Goal: Transaction & Acquisition: Purchase product/service

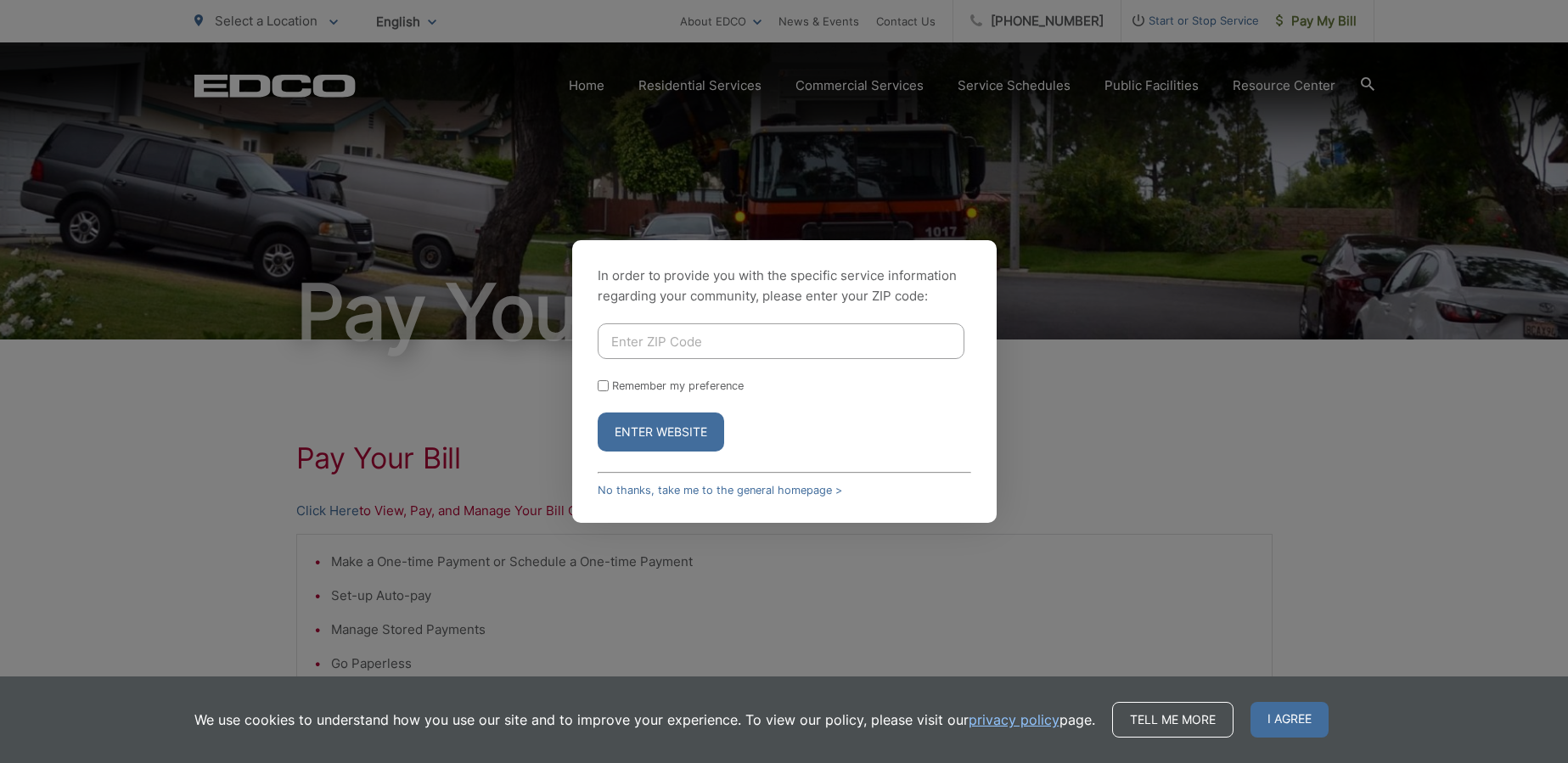
click at [647, 341] on input "Enter ZIP Code" at bounding box center [781, 341] width 367 height 36
type input "92021"
click at [645, 441] on button "Enter Website" at bounding box center [660, 432] width 126 height 39
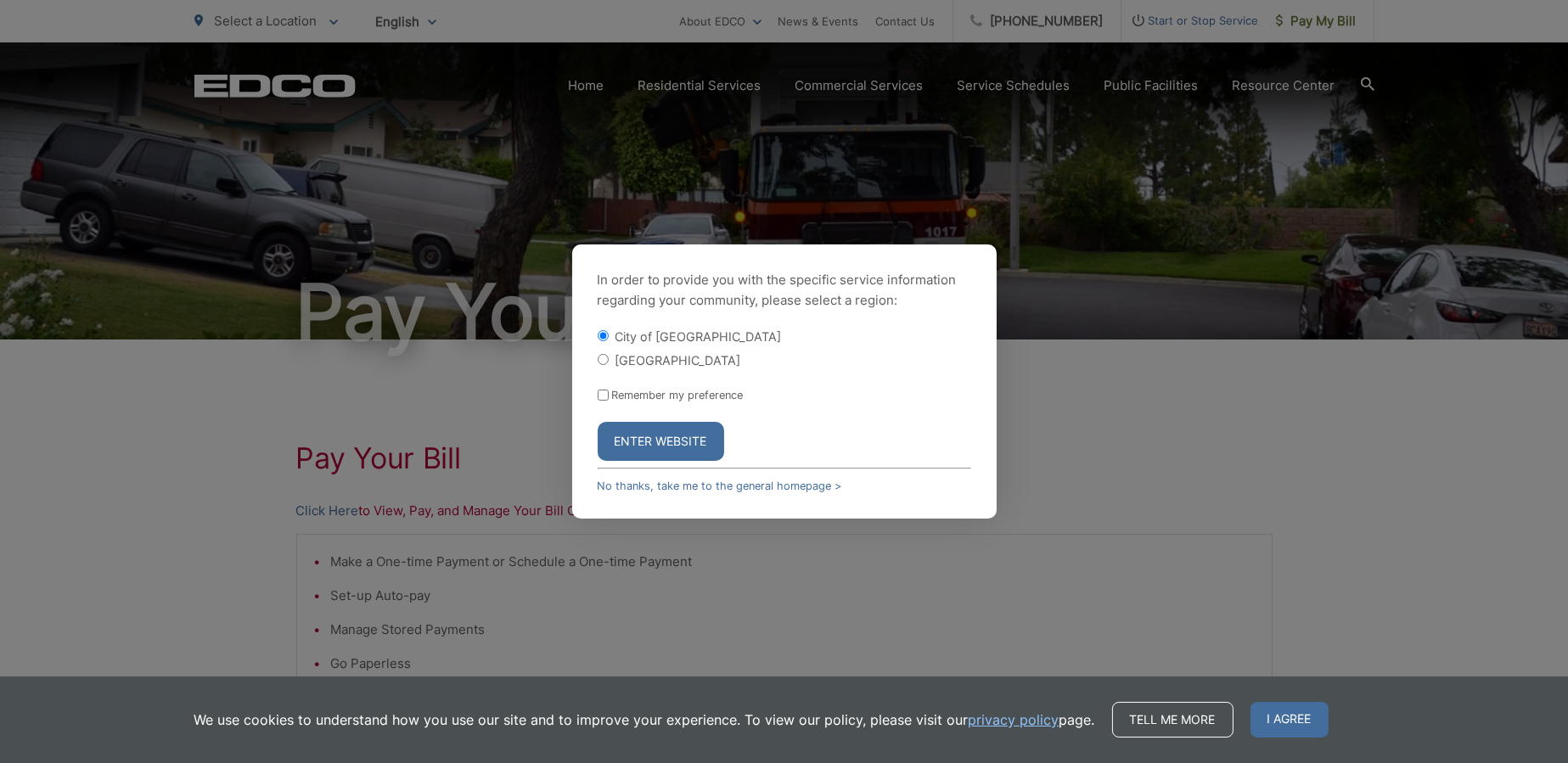
click at [658, 442] on button "Enter Website" at bounding box center [660, 441] width 126 height 39
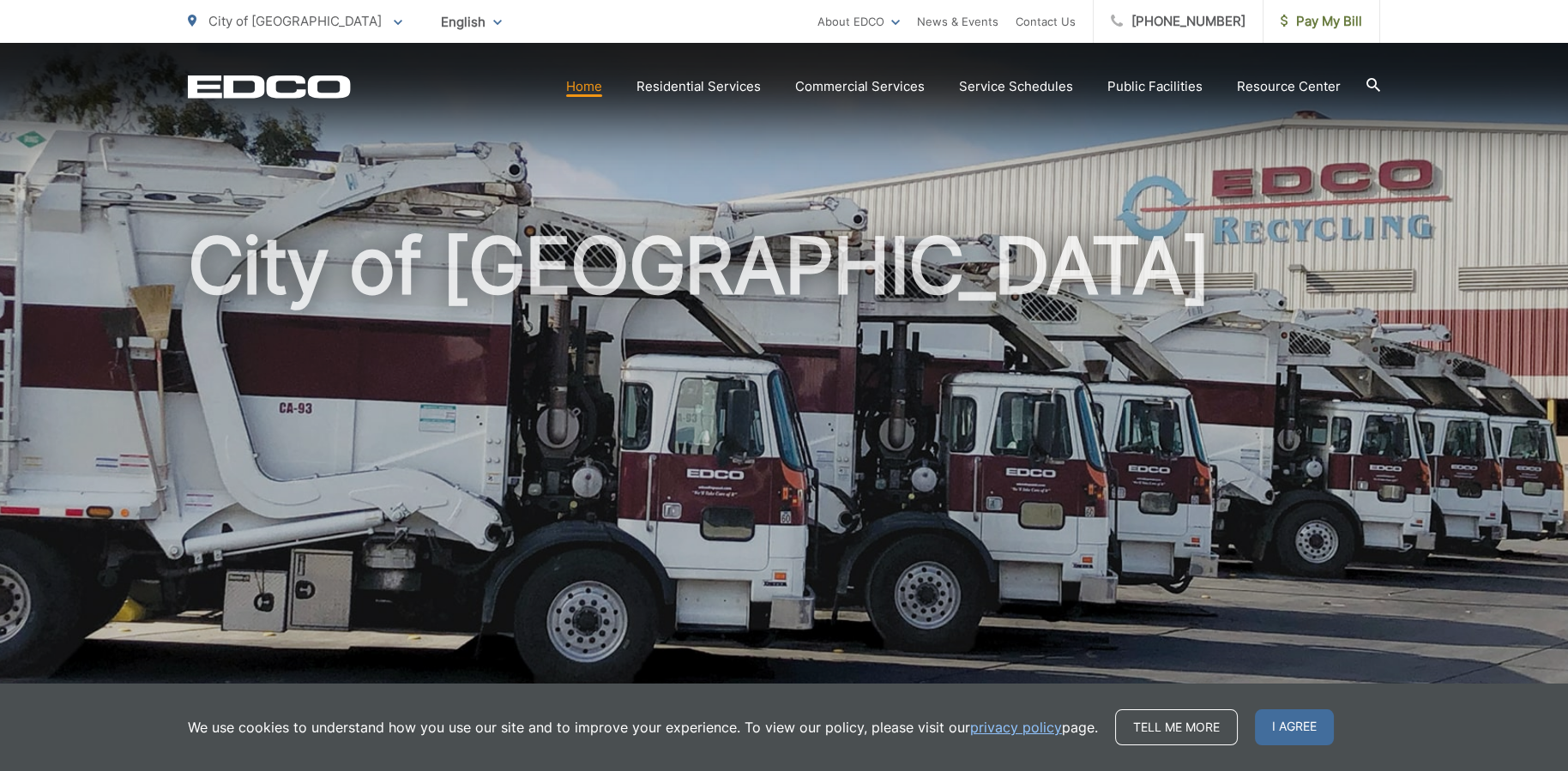
click at [595, 98] on section "Home Residential Services Residential Recycling Organic Recycling Trash Househo…" at bounding box center [865, 86] width 1029 height 33
click at [592, 91] on link "Home" at bounding box center [584, 86] width 36 height 20
click at [394, 24] on icon at bounding box center [398, 22] width 9 height 6
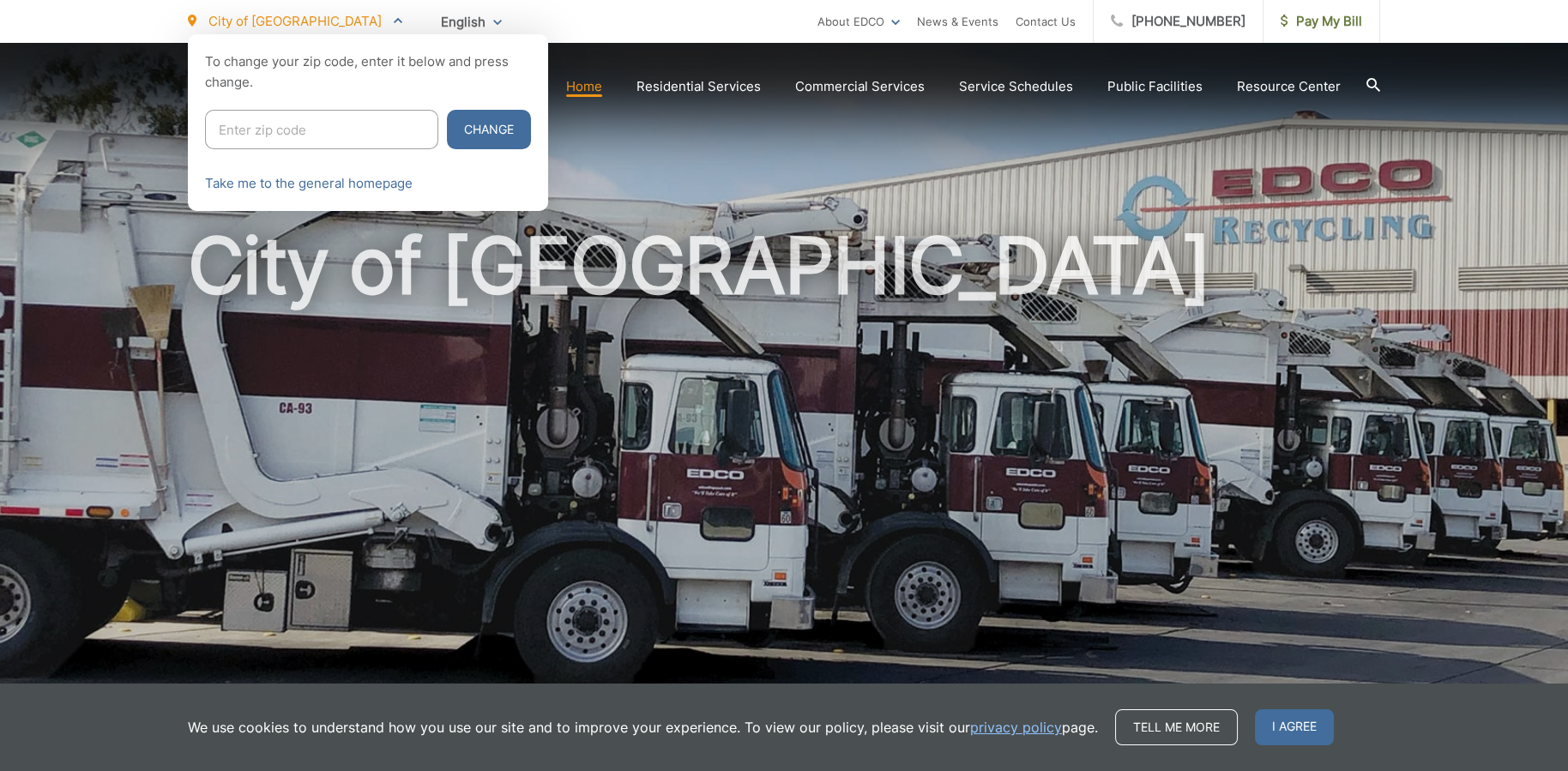
click at [394, 24] on span at bounding box center [398, 21] width 9 height 20
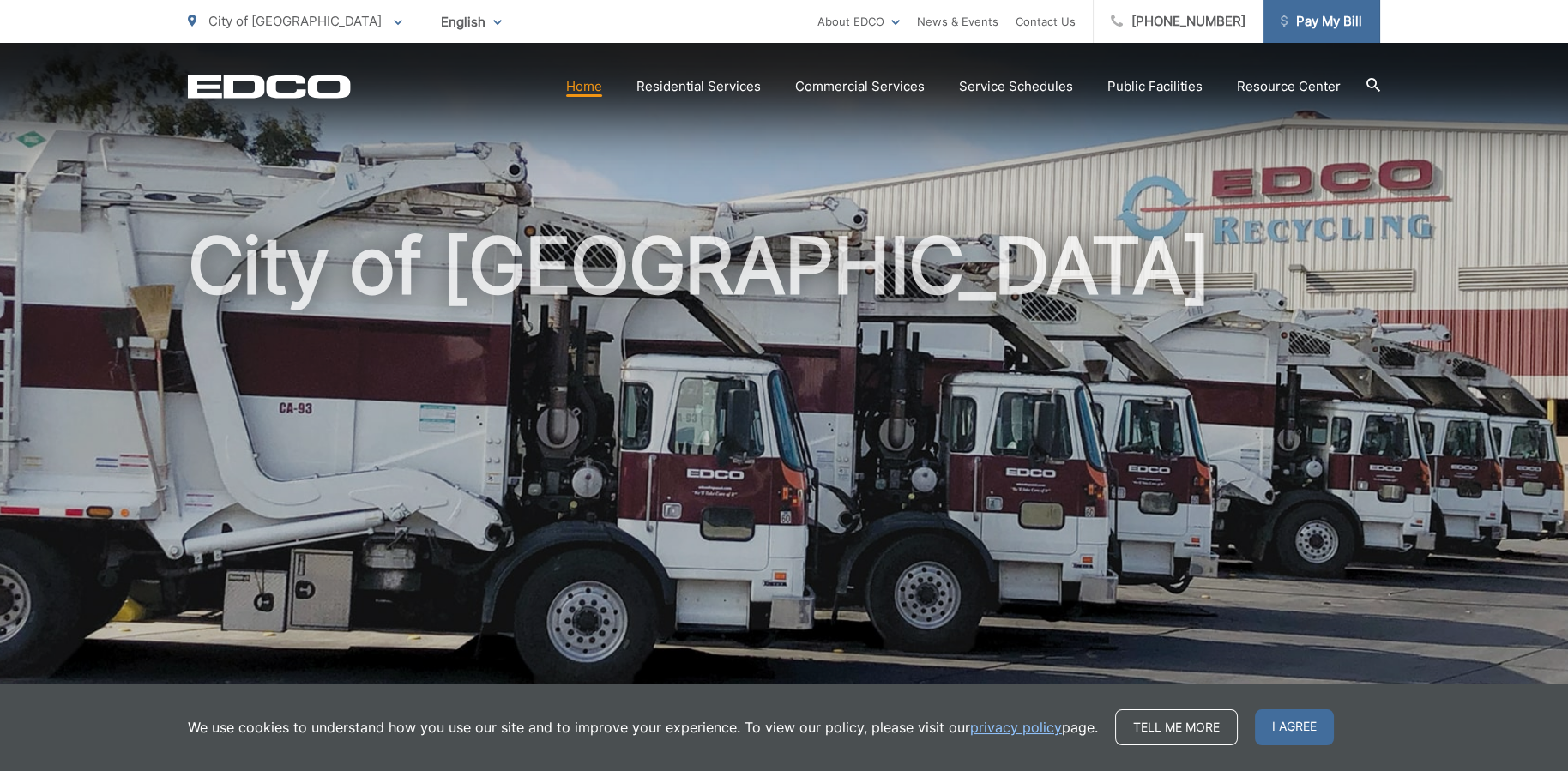
click at [1333, 27] on span "Pay My Bill" at bounding box center [1321, 21] width 81 height 20
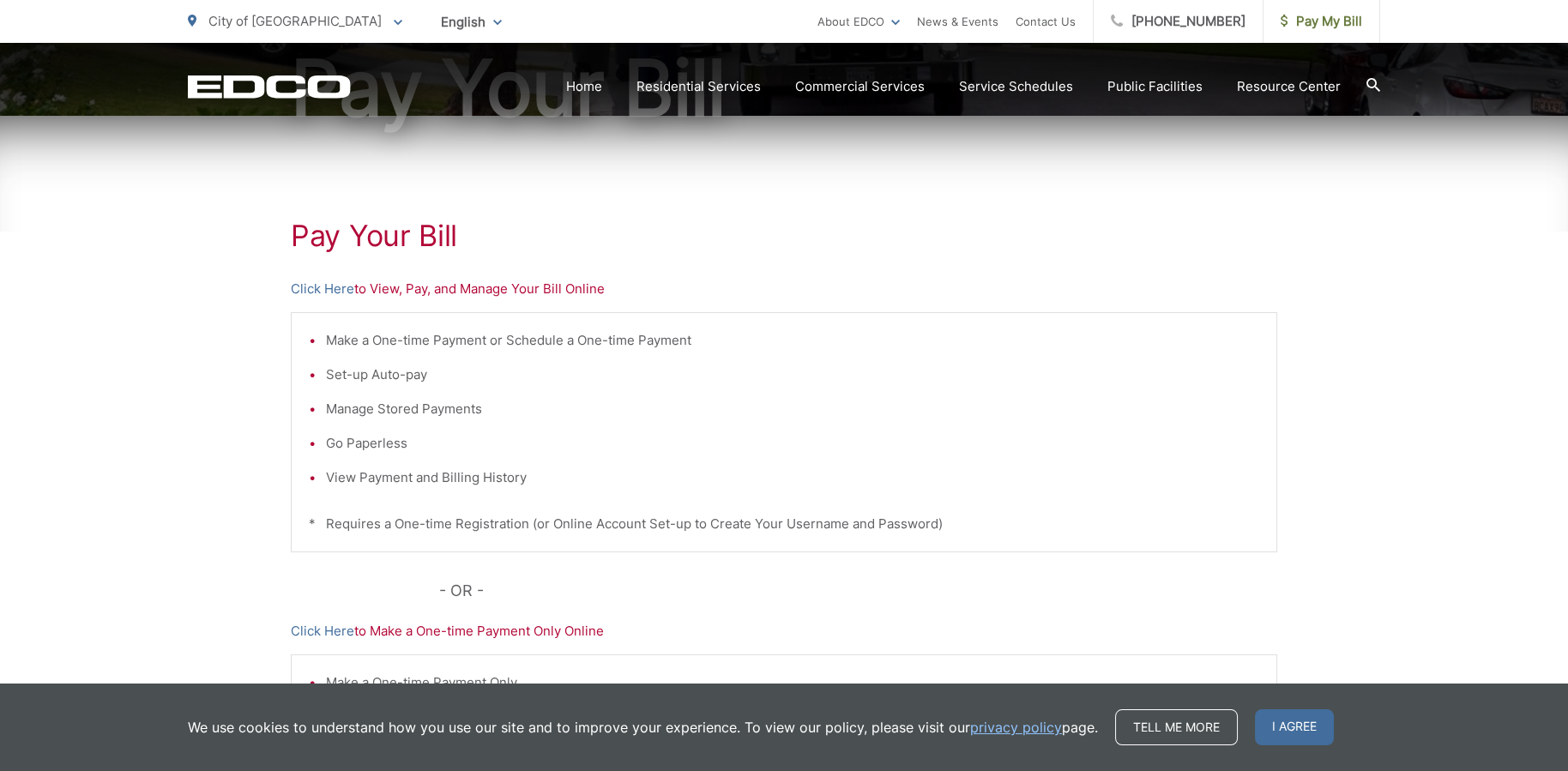
scroll to position [249, 0]
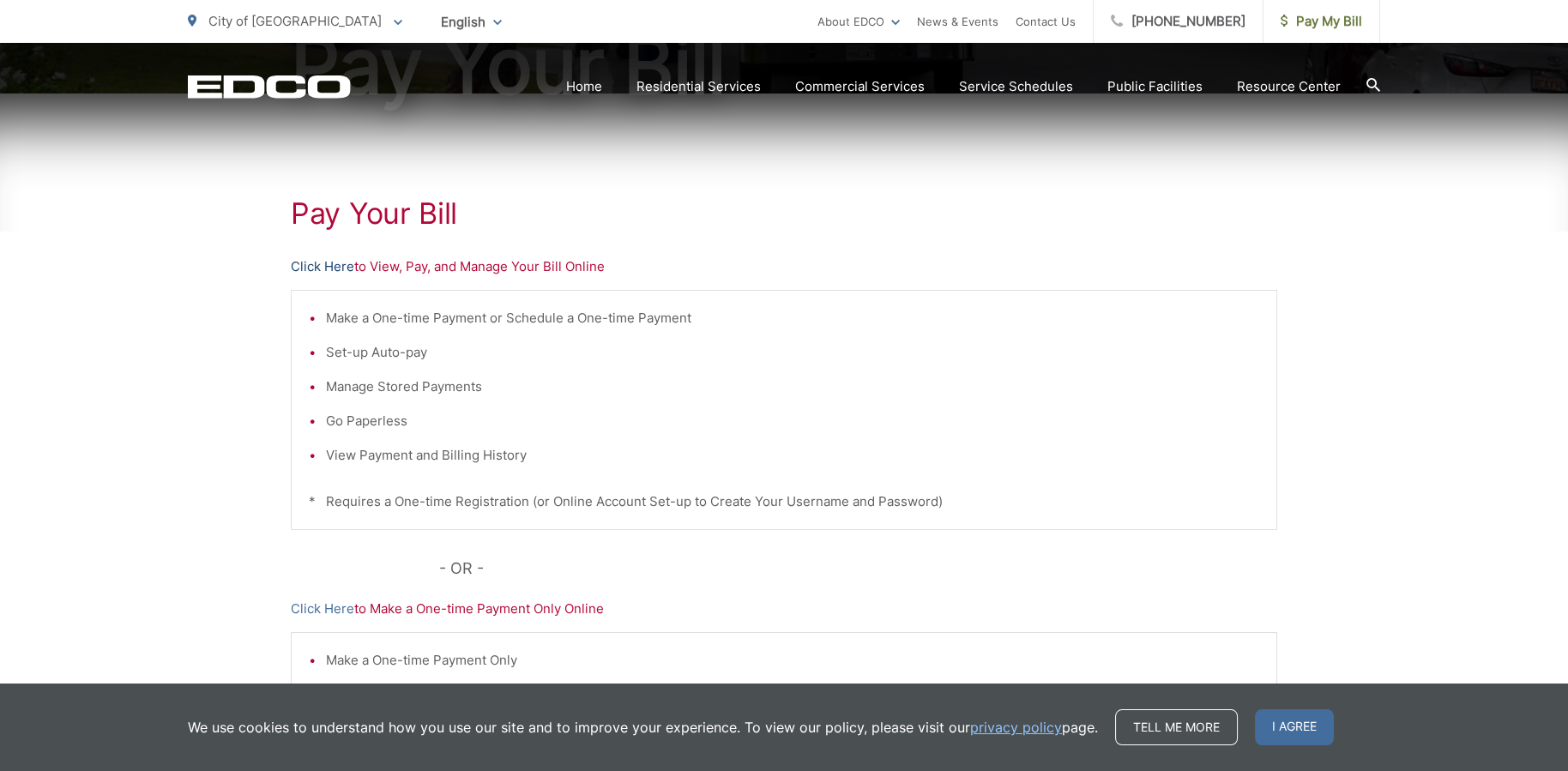
click at [328, 270] on link "Click Here" at bounding box center [322, 266] width 63 height 20
